Goal: Task Accomplishment & Management: Manage account settings

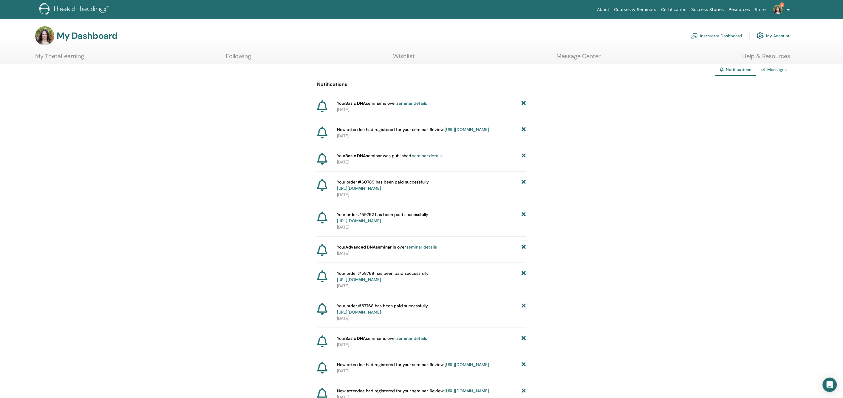
click at [414, 101] on link "seminar details" at bounding box center [412, 103] width 30 height 5
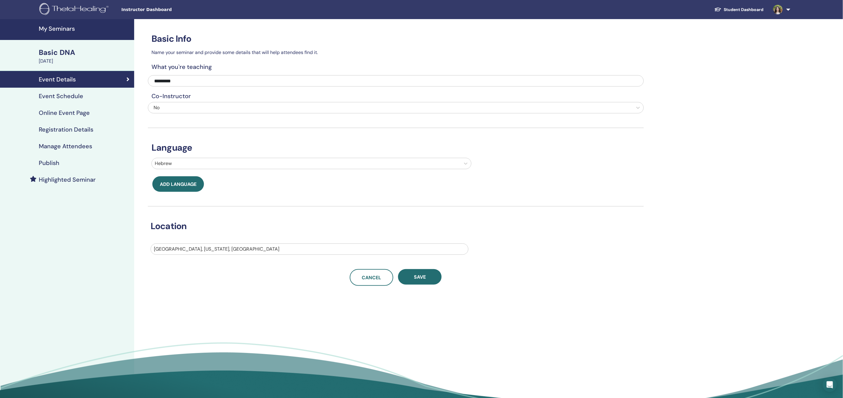
click at [81, 145] on h4 "Manage Attendees" at bounding box center [65, 146] width 53 height 7
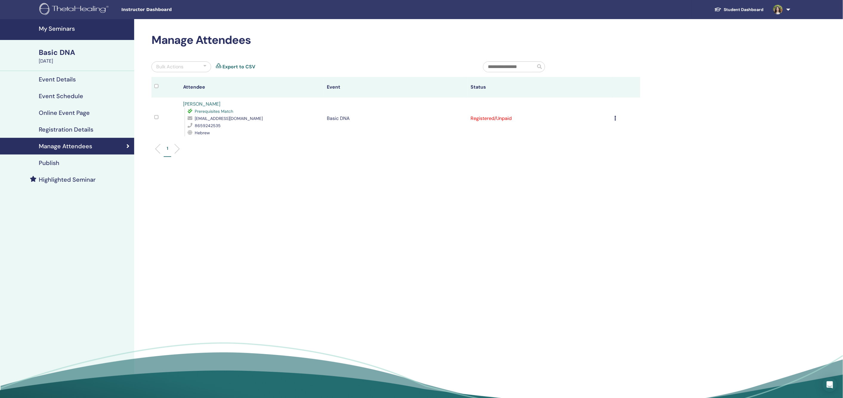
click at [614, 118] on td "Cancel Registration Do not auto-certify Mark as Paid Mark as Unpaid Mark as Abs…" at bounding box center [626, 119] width 29 height 42
click at [617, 118] on div "Cancel Registration Do not auto-certify Mark as Paid Mark as Unpaid Mark as Abs…" at bounding box center [626, 118] width 23 height 7
click at [582, 143] on p "Mark as Paid" at bounding box center [577, 141] width 47 height 7
click at [616, 118] on icon at bounding box center [616, 118] width 2 height 5
click at [588, 169] on p "Complete and Certify" at bounding box center [576, 168] width 47 height 7
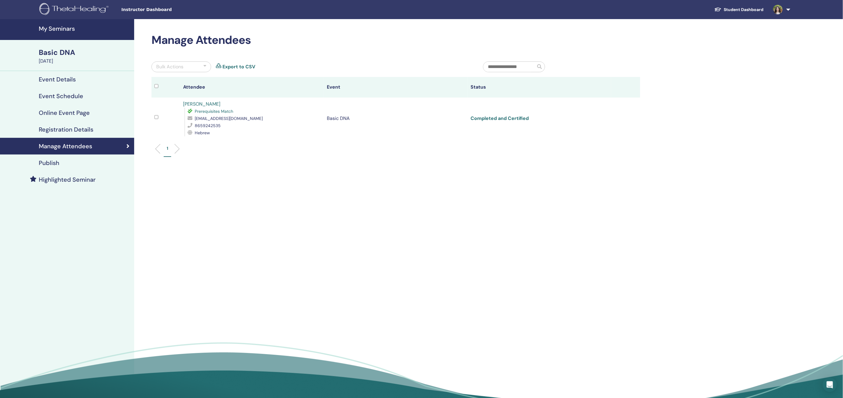
click at [486, 119] on link "Completed and Certified" at bounding box center [500, 118] width 58 height 6
drag, startPoint x: 234, startPoint y: 119, endPoint x: 193, endPoint y: 117, distance: 41.2
click at [193, 117] on div "[EMAIL_ADDRESS][DOMAIN_NAME]" at bounding box center [254, 118] width 133 height 7
copy div "[EMAIL_ADDRESS][DOMAIN_NAME]"
